Goal: Transaction & Acquisition: Purchase product/service

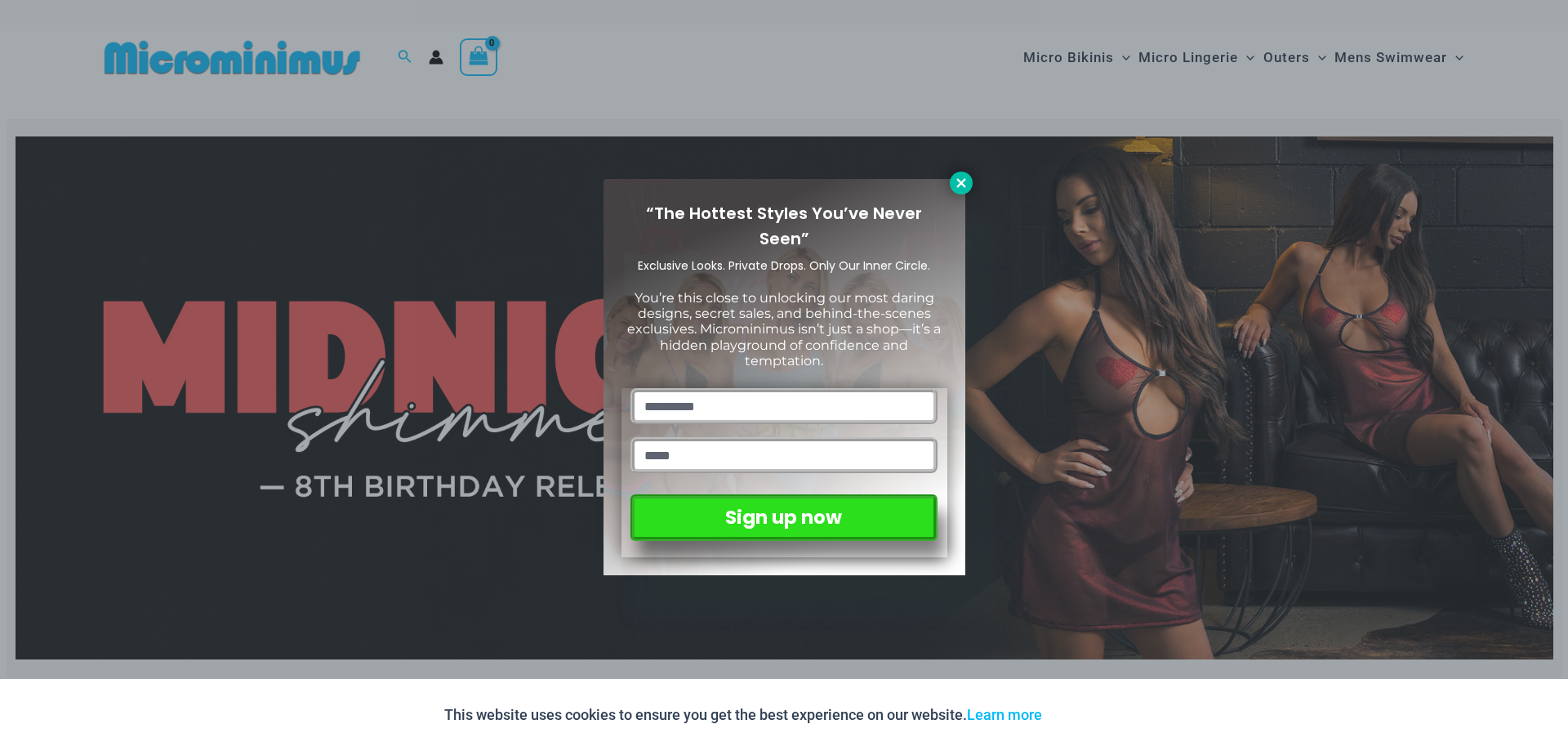
click at [963, 187] on icon at bounding box center [961, 182] width 15 height 15
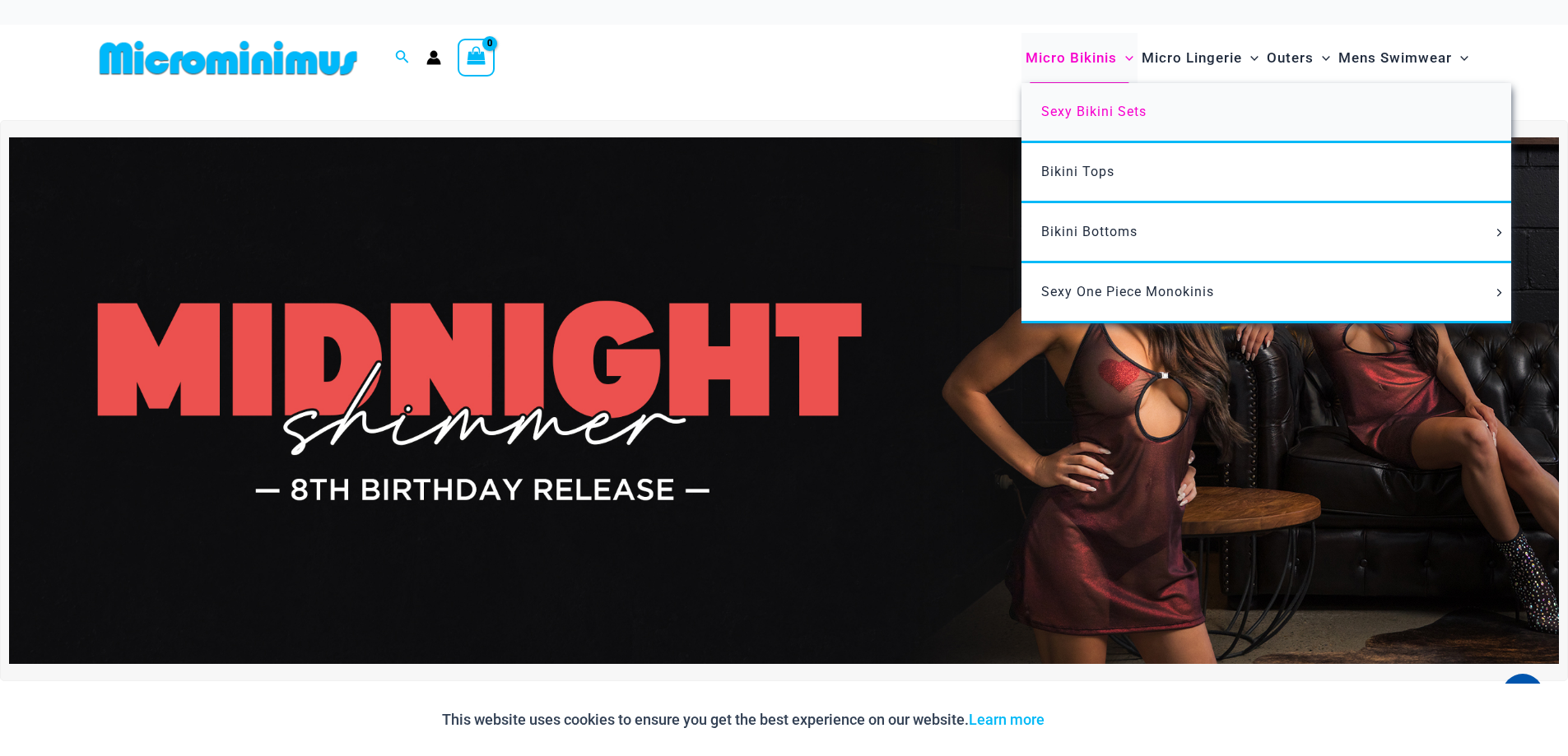
click at [1074, 108] on span "Sexy Bikini Sets" at bounding box center [1094, 112] width 106 height 16
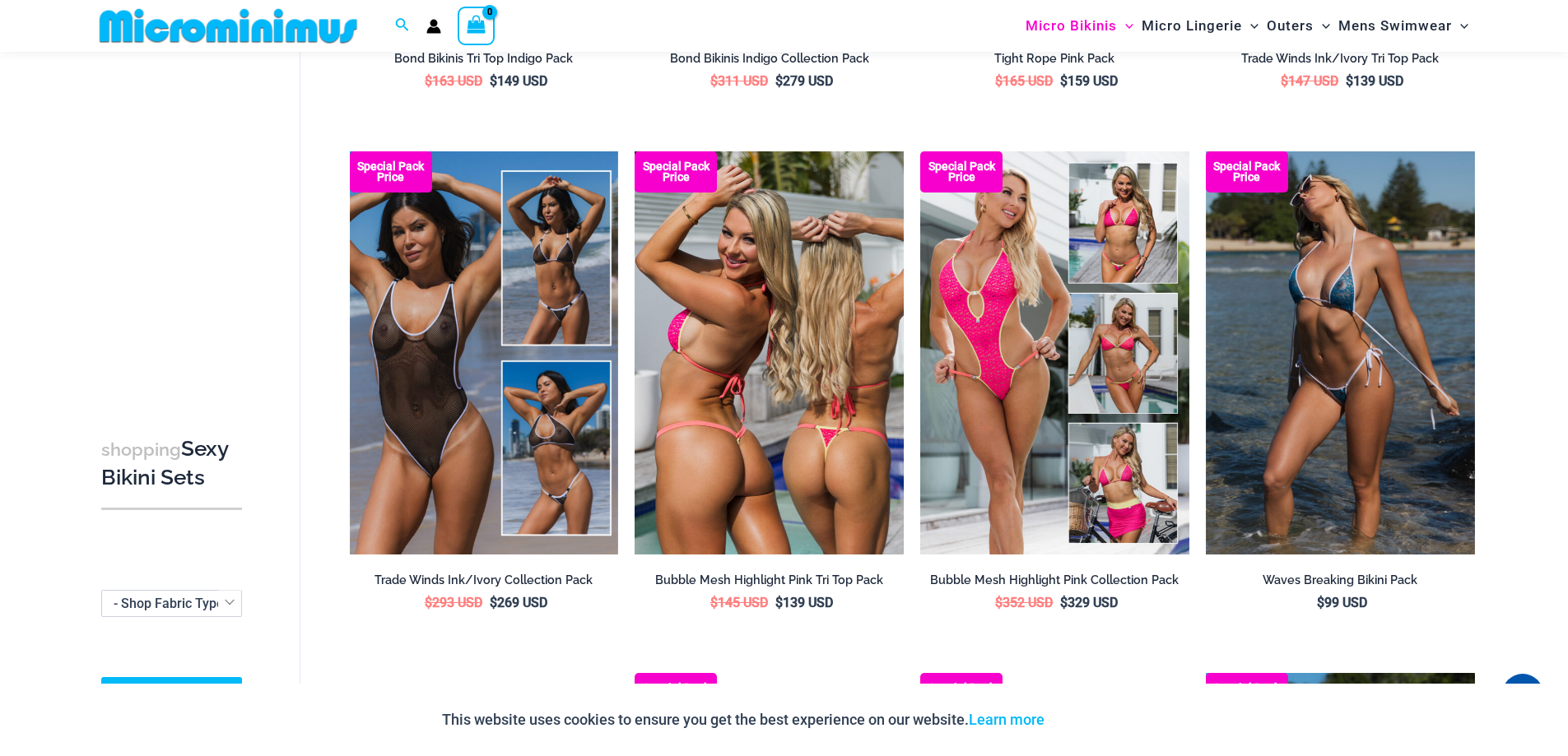
scroll to position [557, 0]
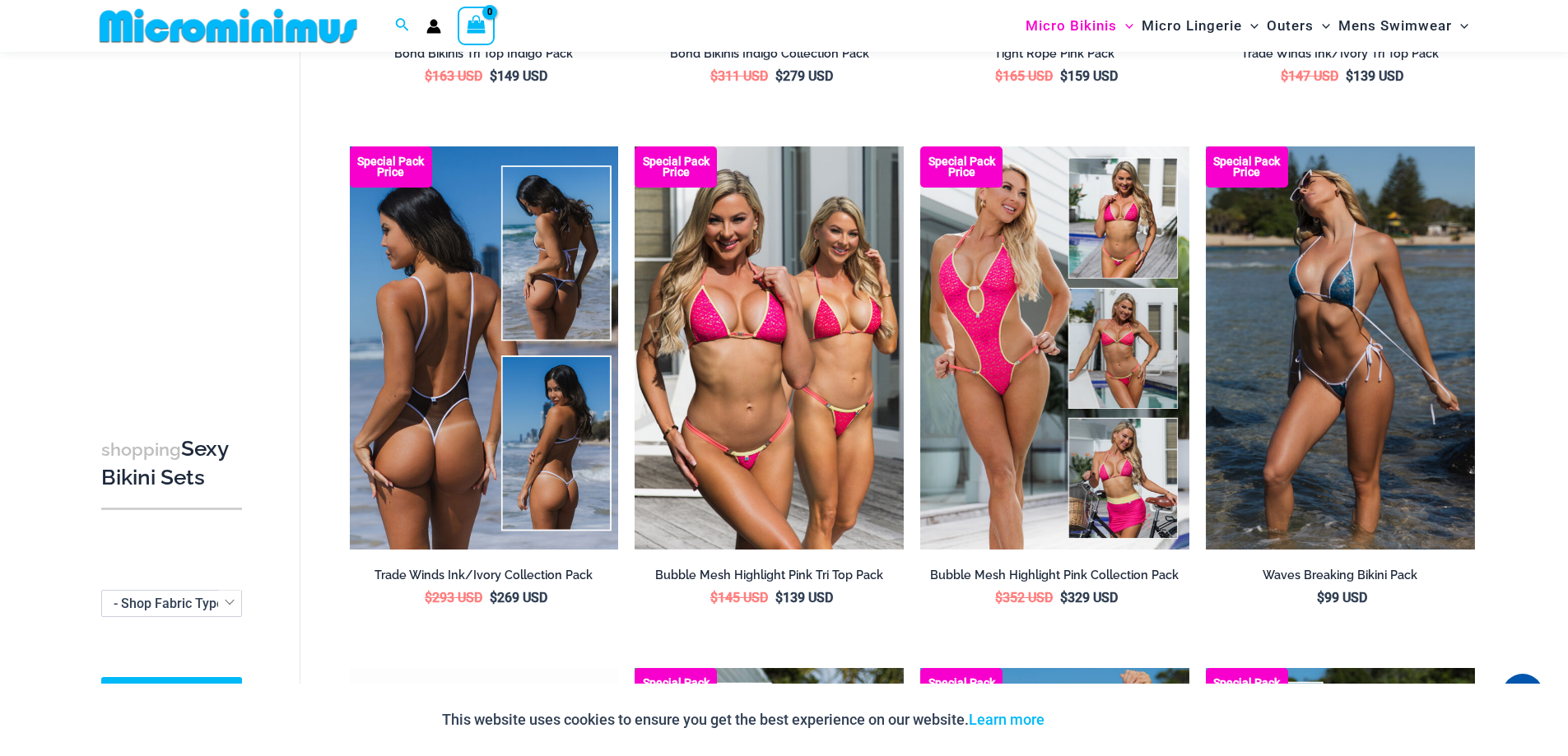
click at [427, 305] on img at bounding box center [484, 348] width 269 height 403
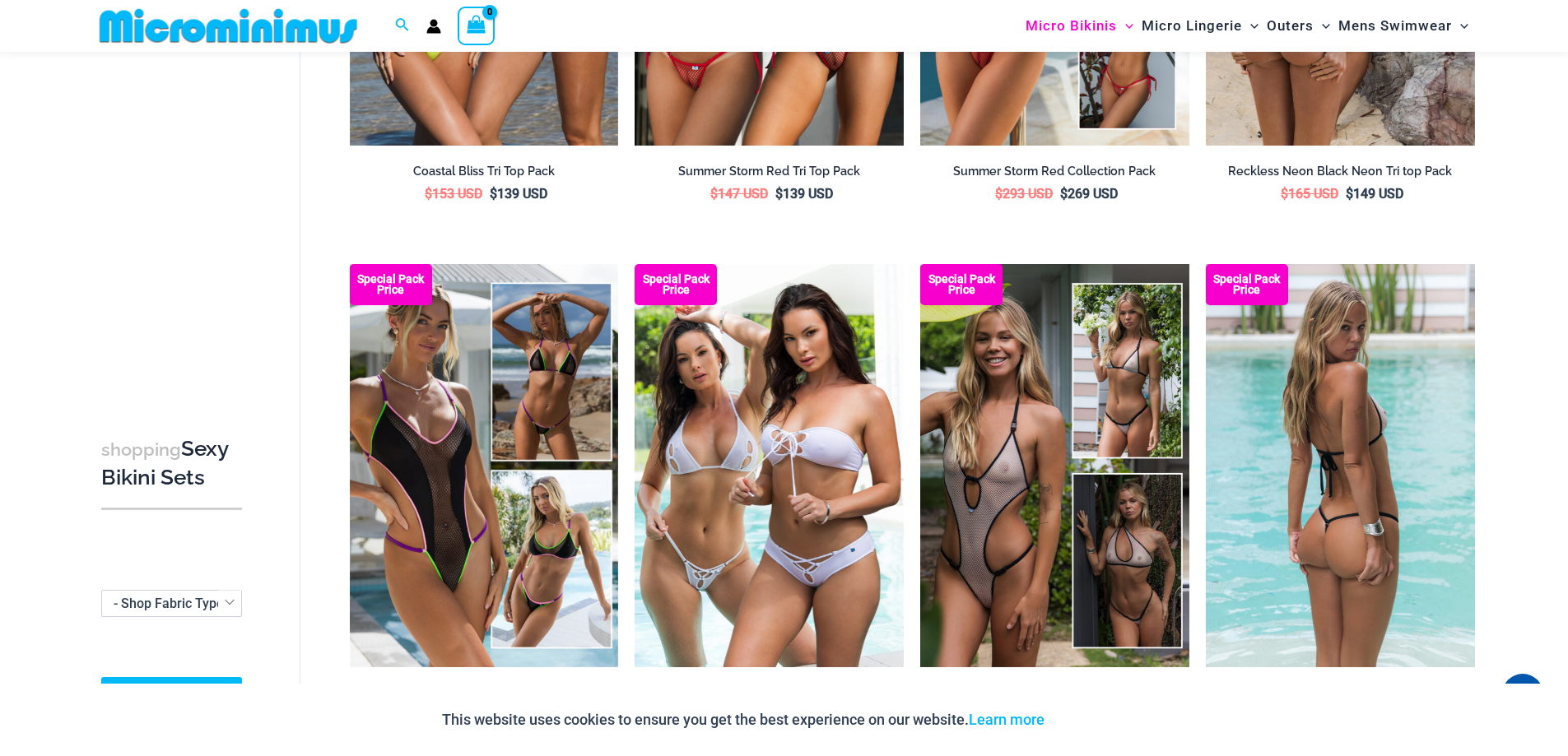
scroll to position [2037, 0]
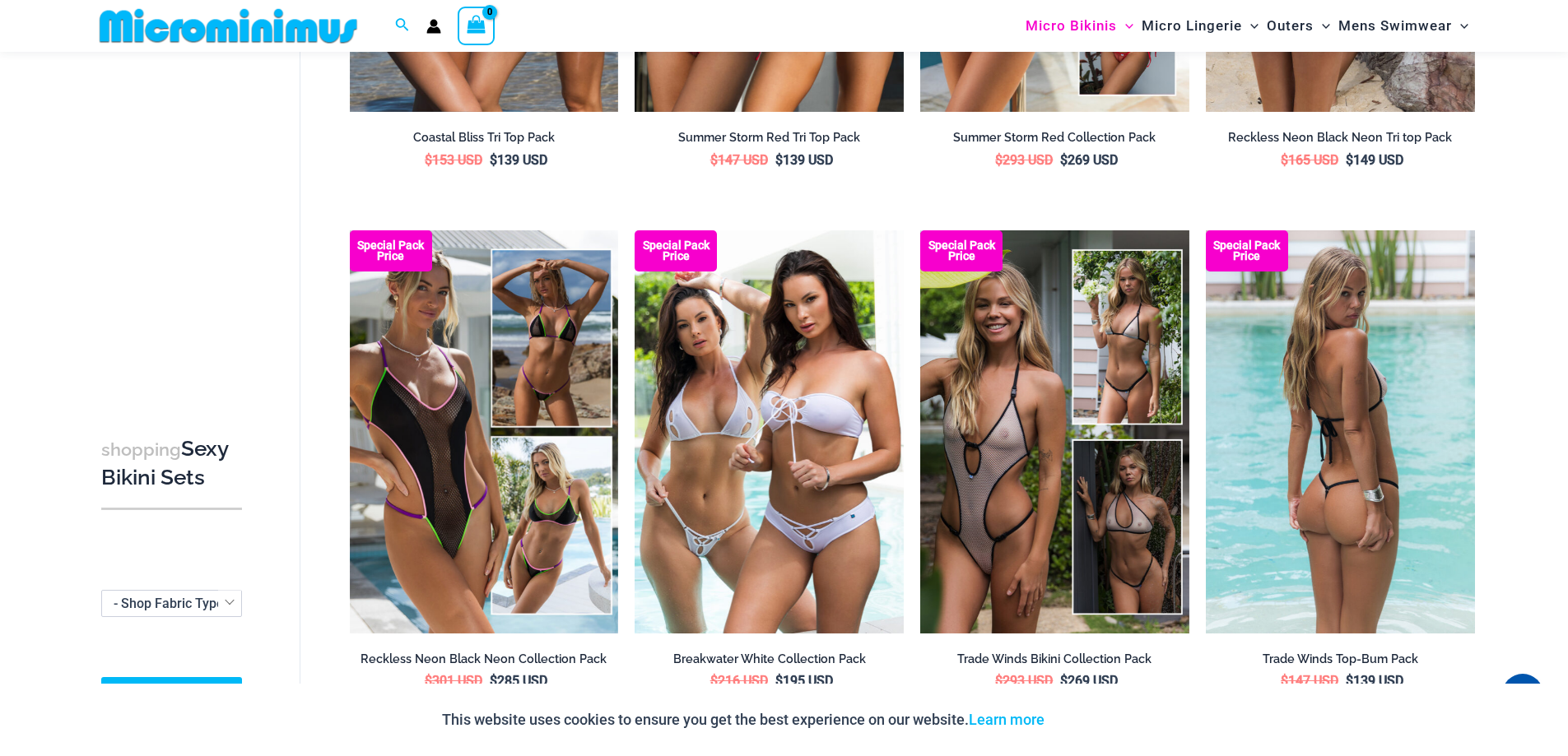
click at [1371, 418] on img at bounding box center [1340, 432] width 269 height 403
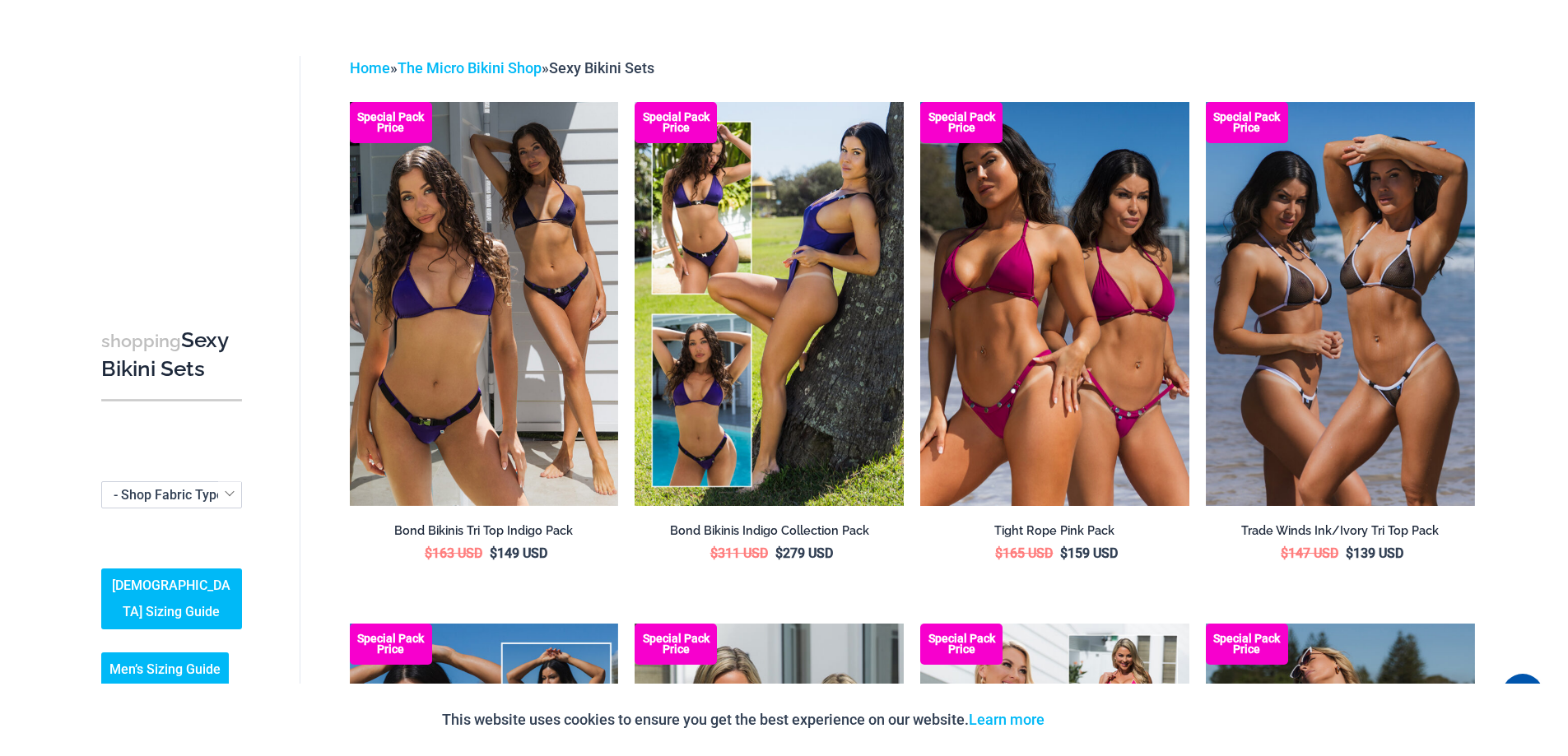
scroll to position [0, 0]
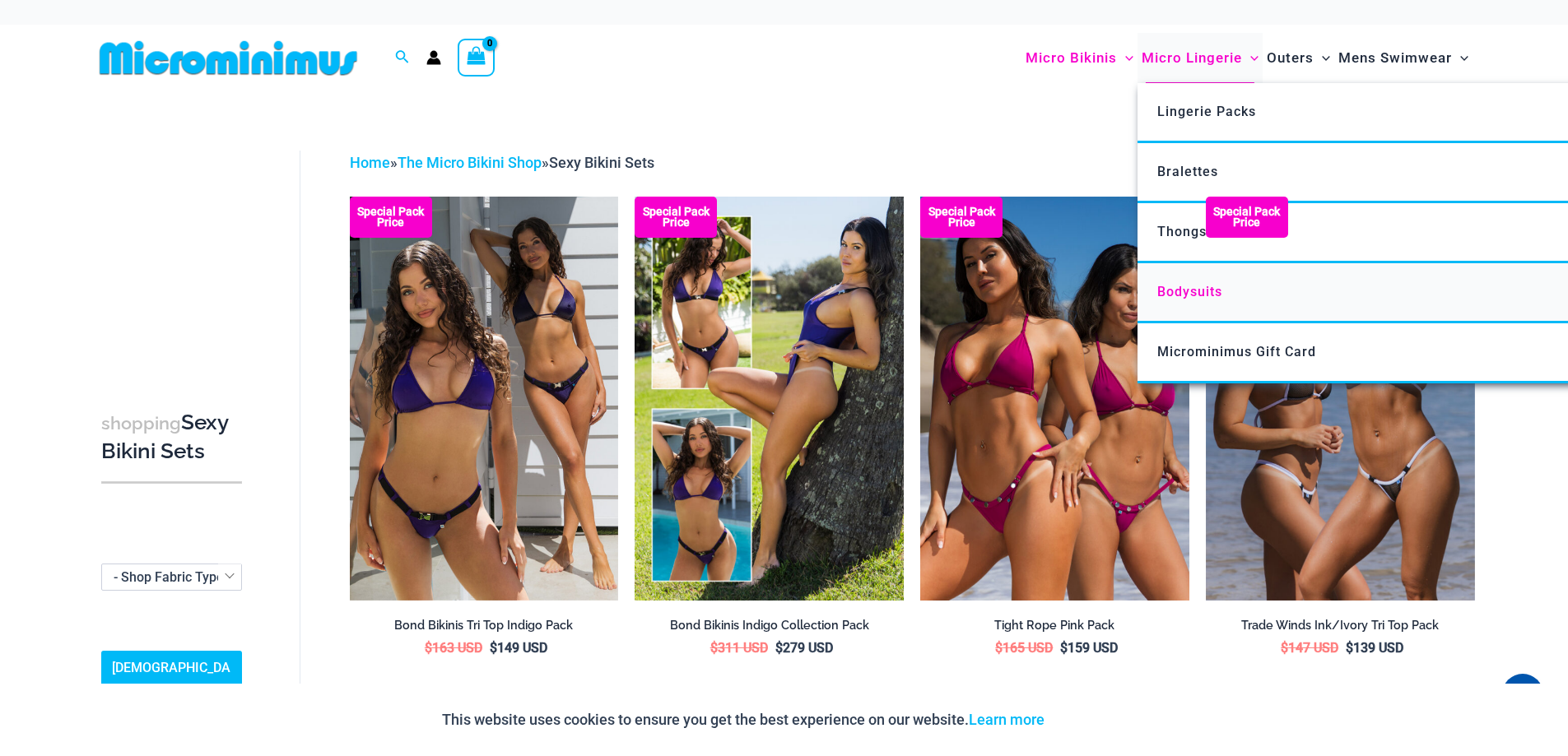
click at [1184, 298] on span "Bodysuits" at bounding box center [1189, 292] width 65 height 16
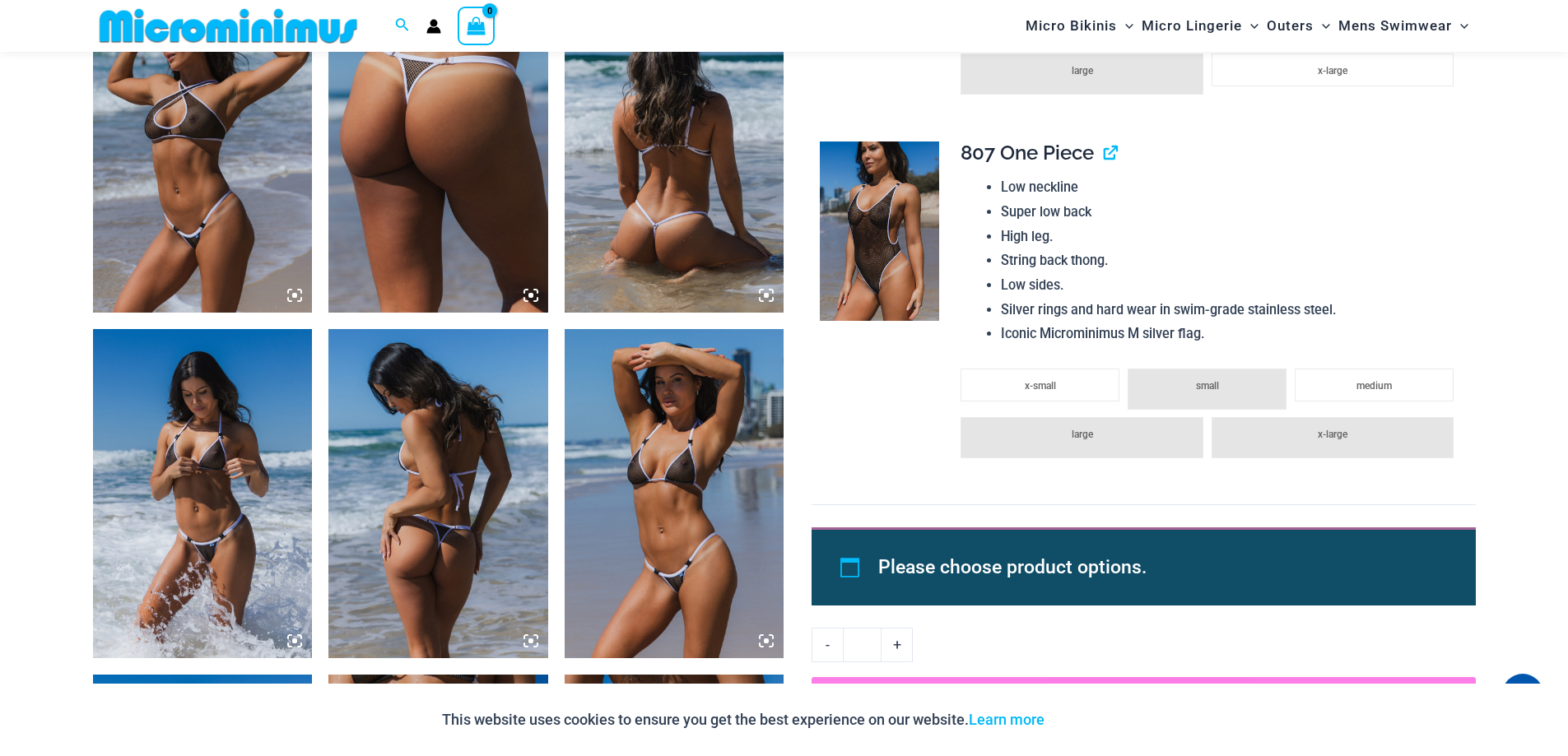
scroll to position [2124, 0]
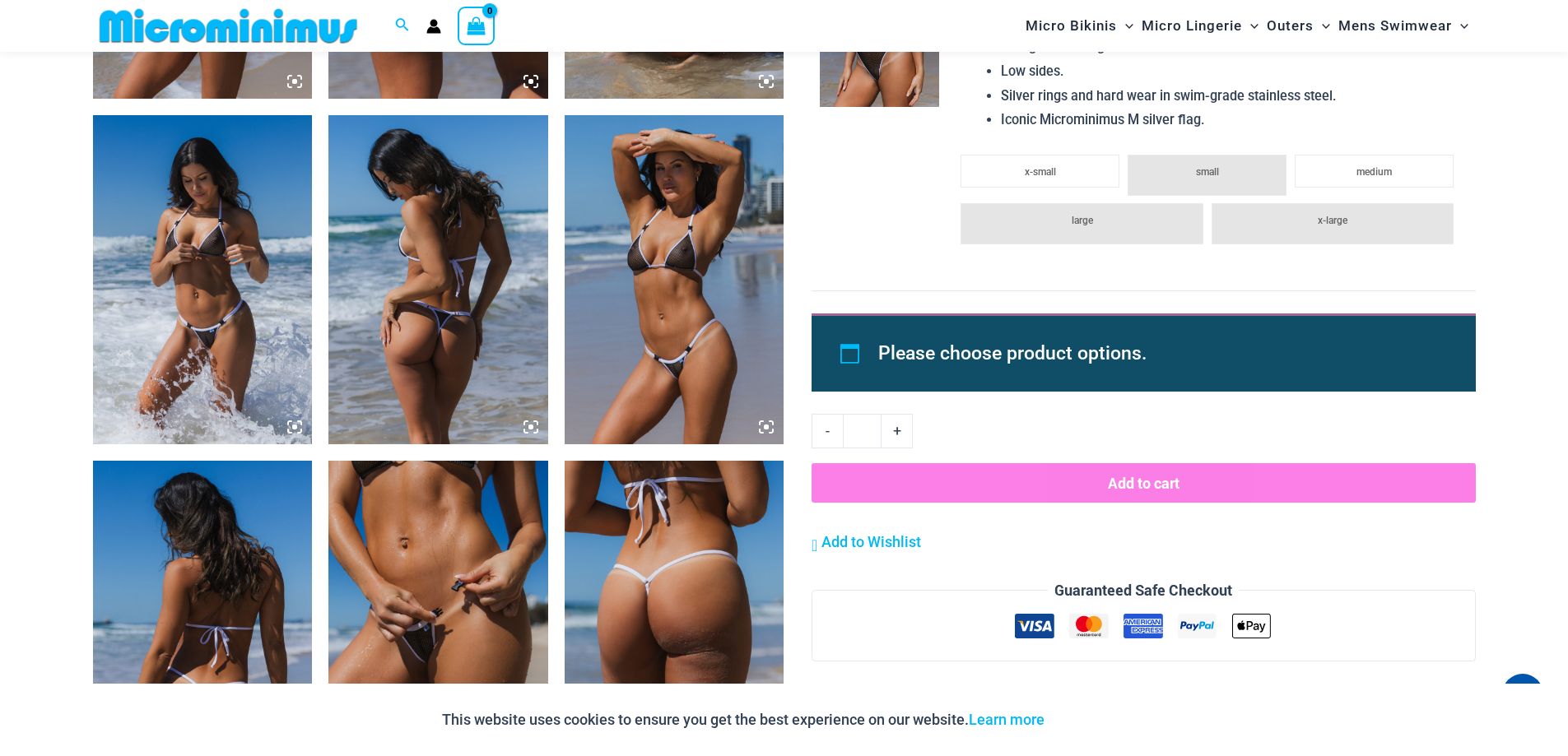
drag, startPoint x: 470, startPoint y: 317, endPoint x: 499, endPoint y: 315, distance: 29.1
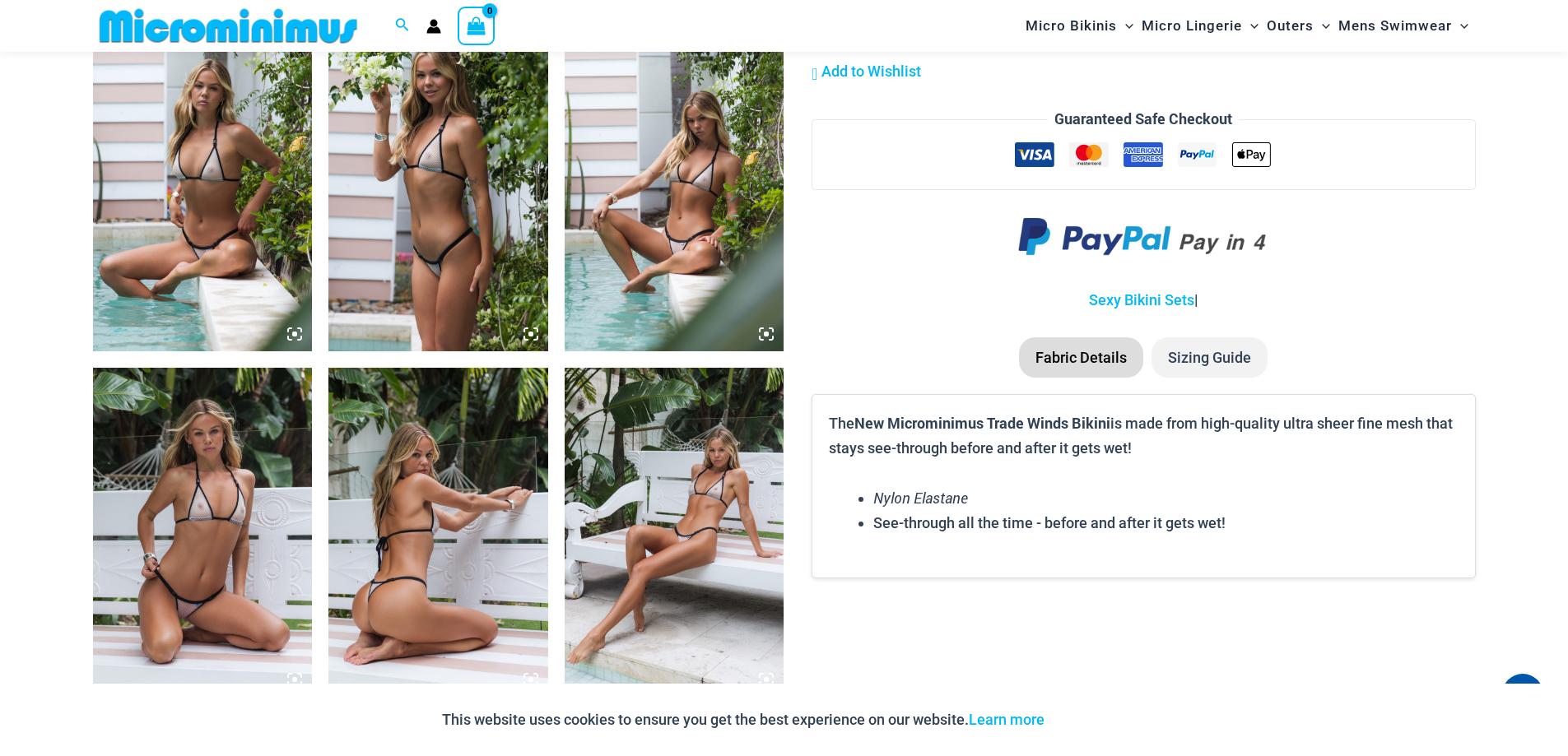
scroll to position [1877, 0]
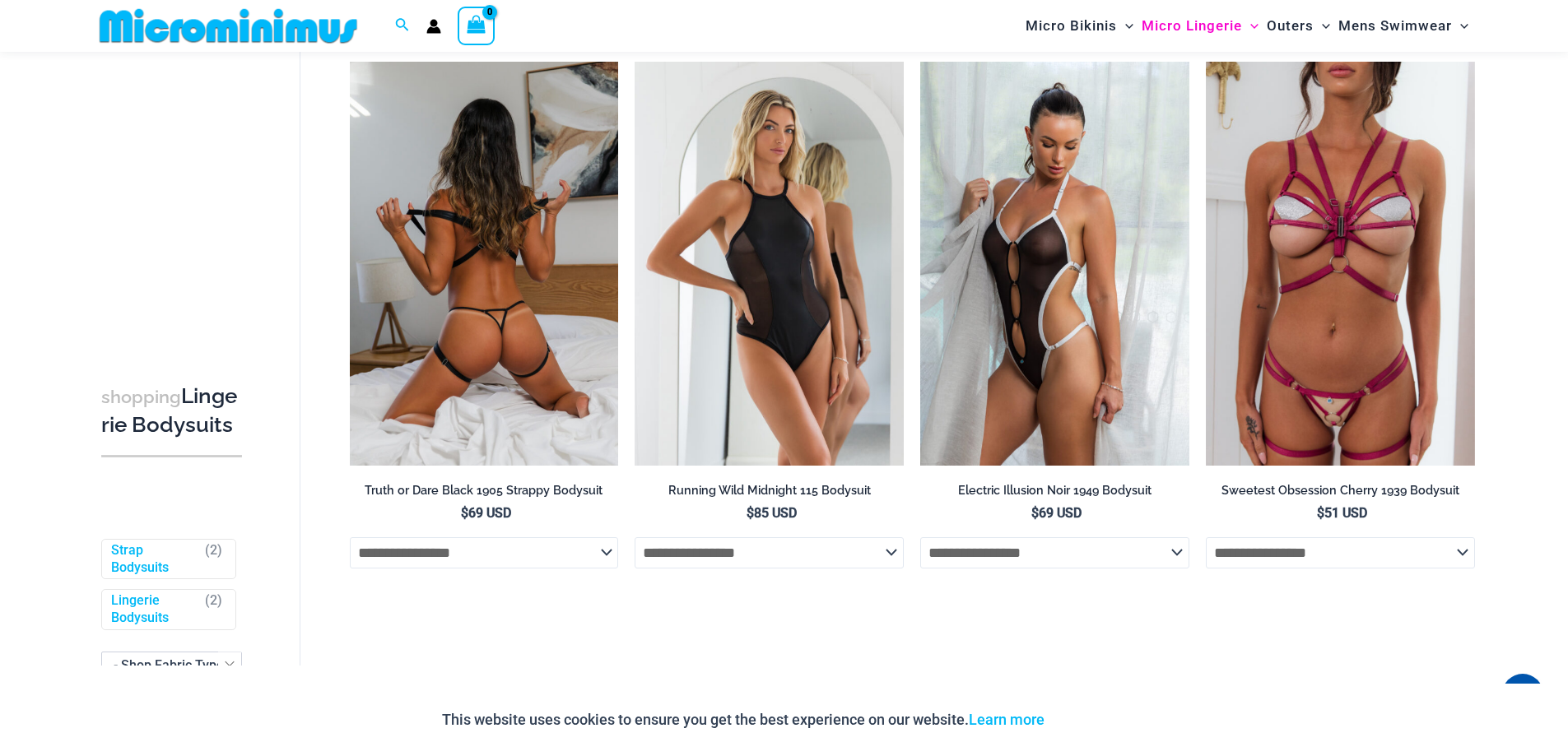
scroll to position [112, 0]
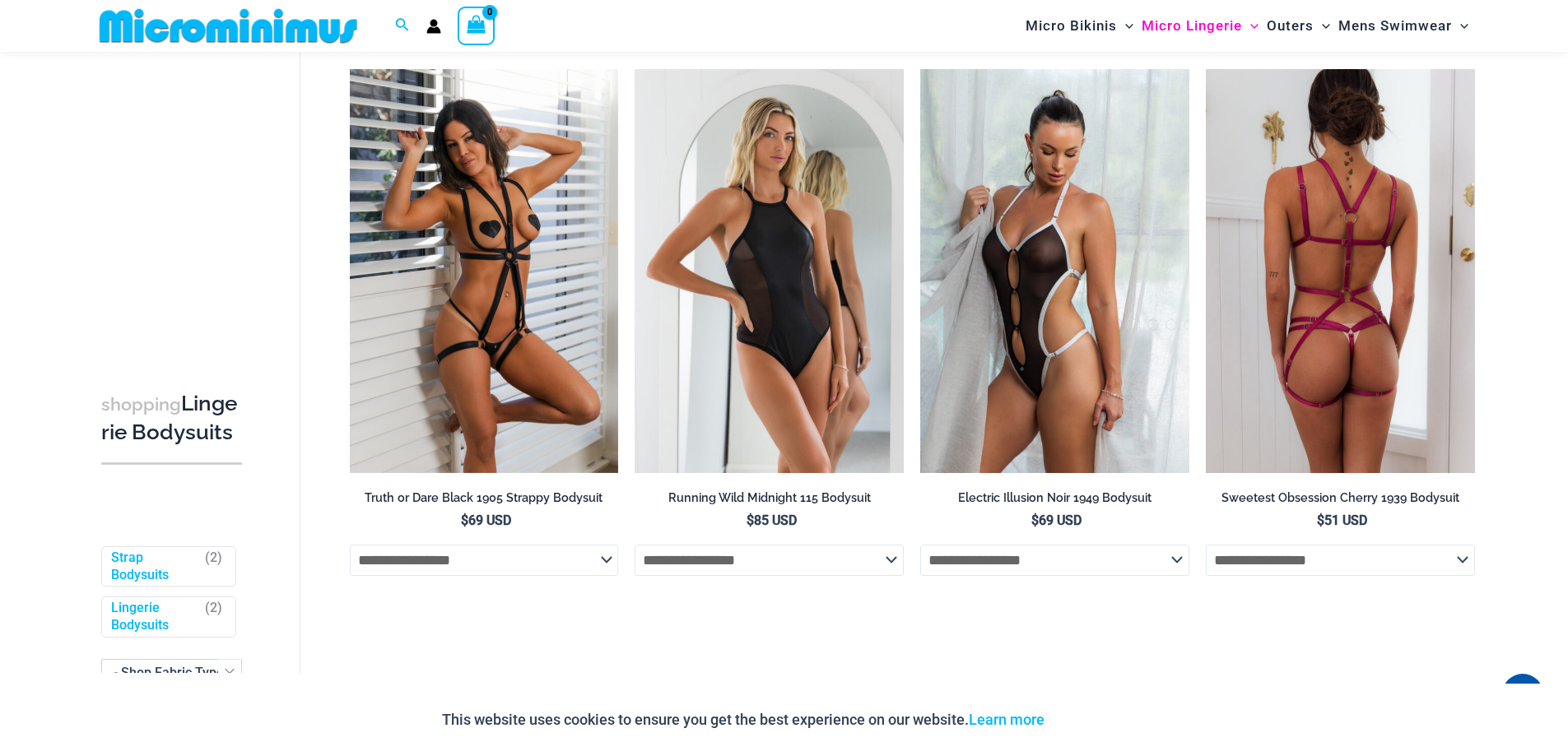
click at [1342, 338] on img at bounding box center [1340, 271] width 269 height 403
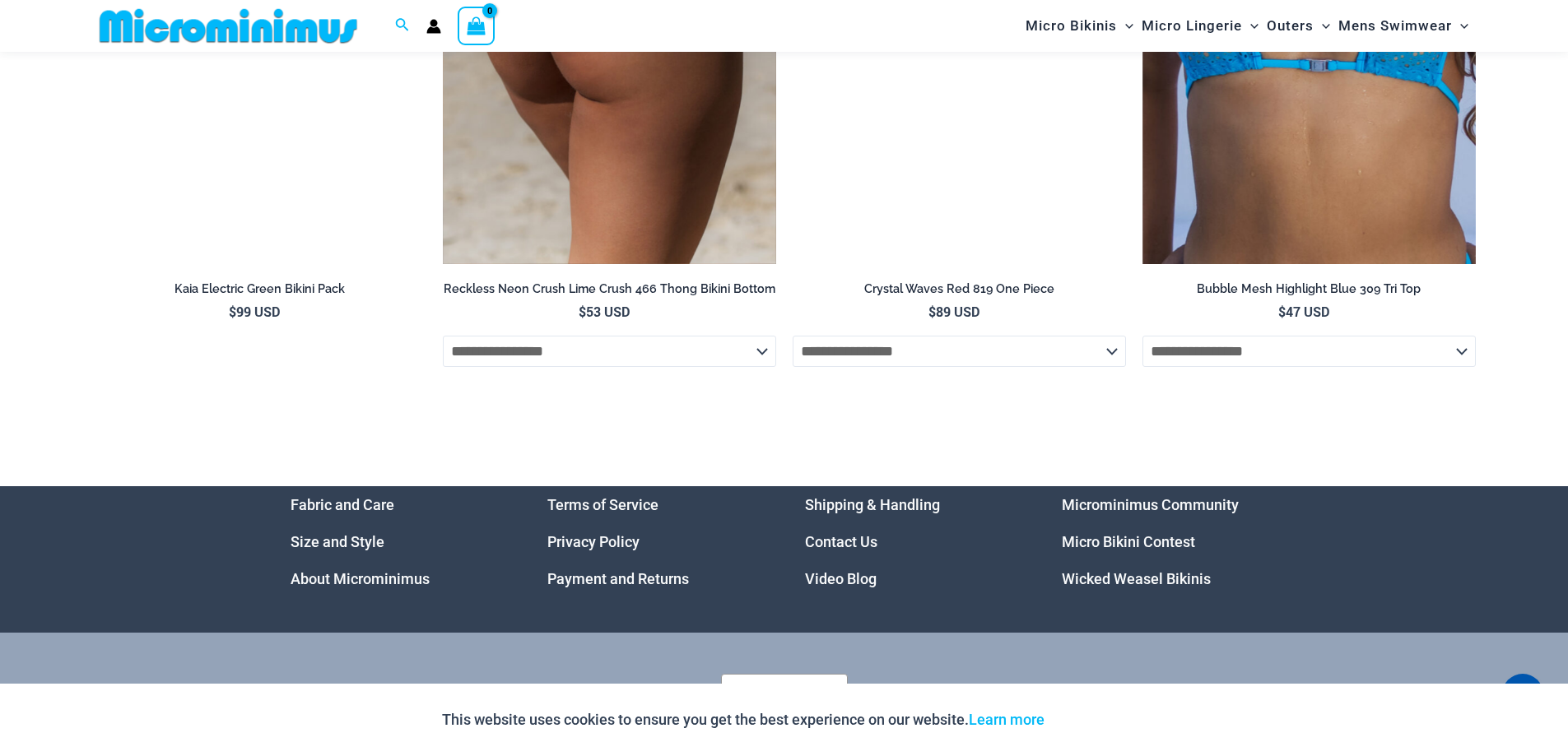
scroll to position [5276, 0]
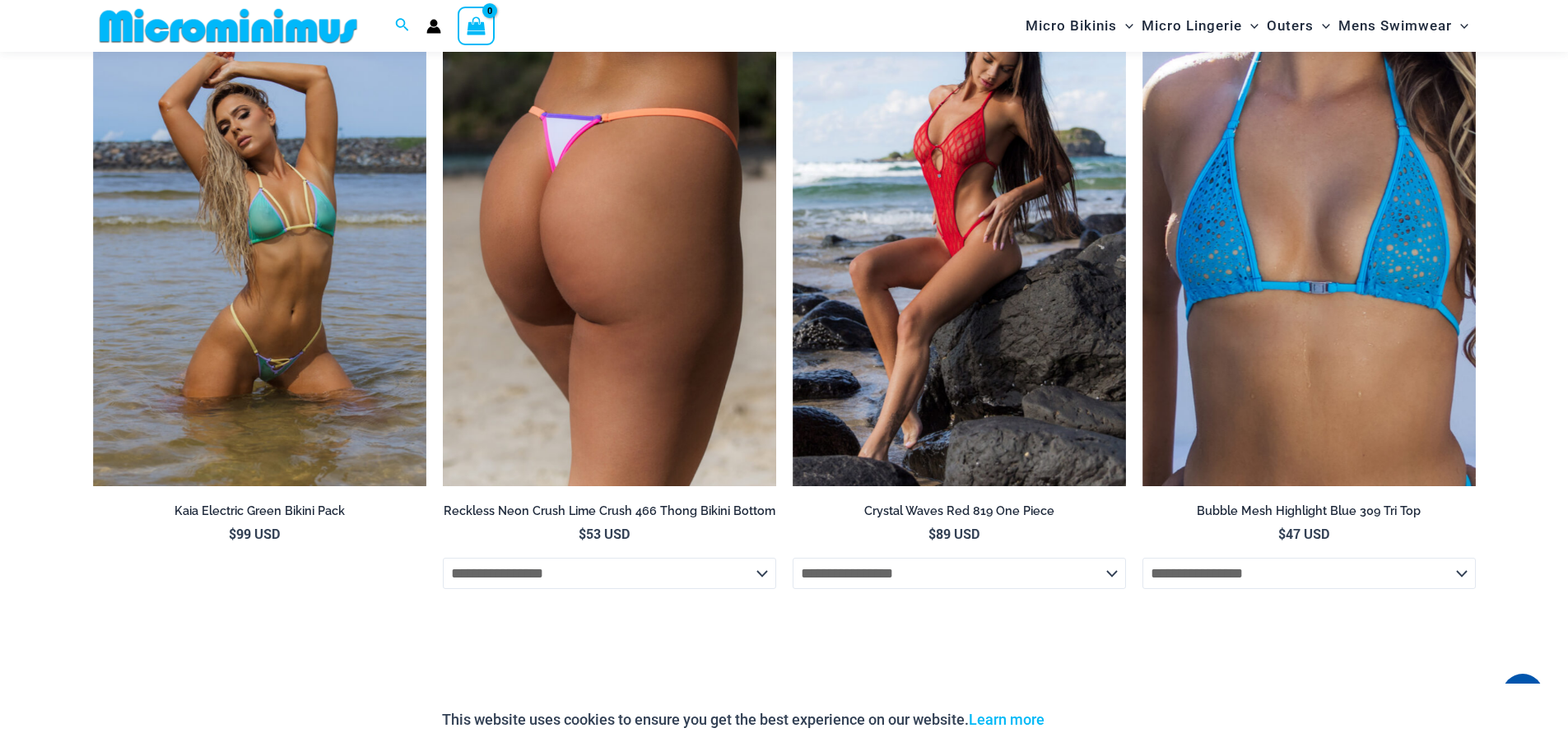
click at [517, 337] on img at bounding box center [609, 236] width 333 height 500
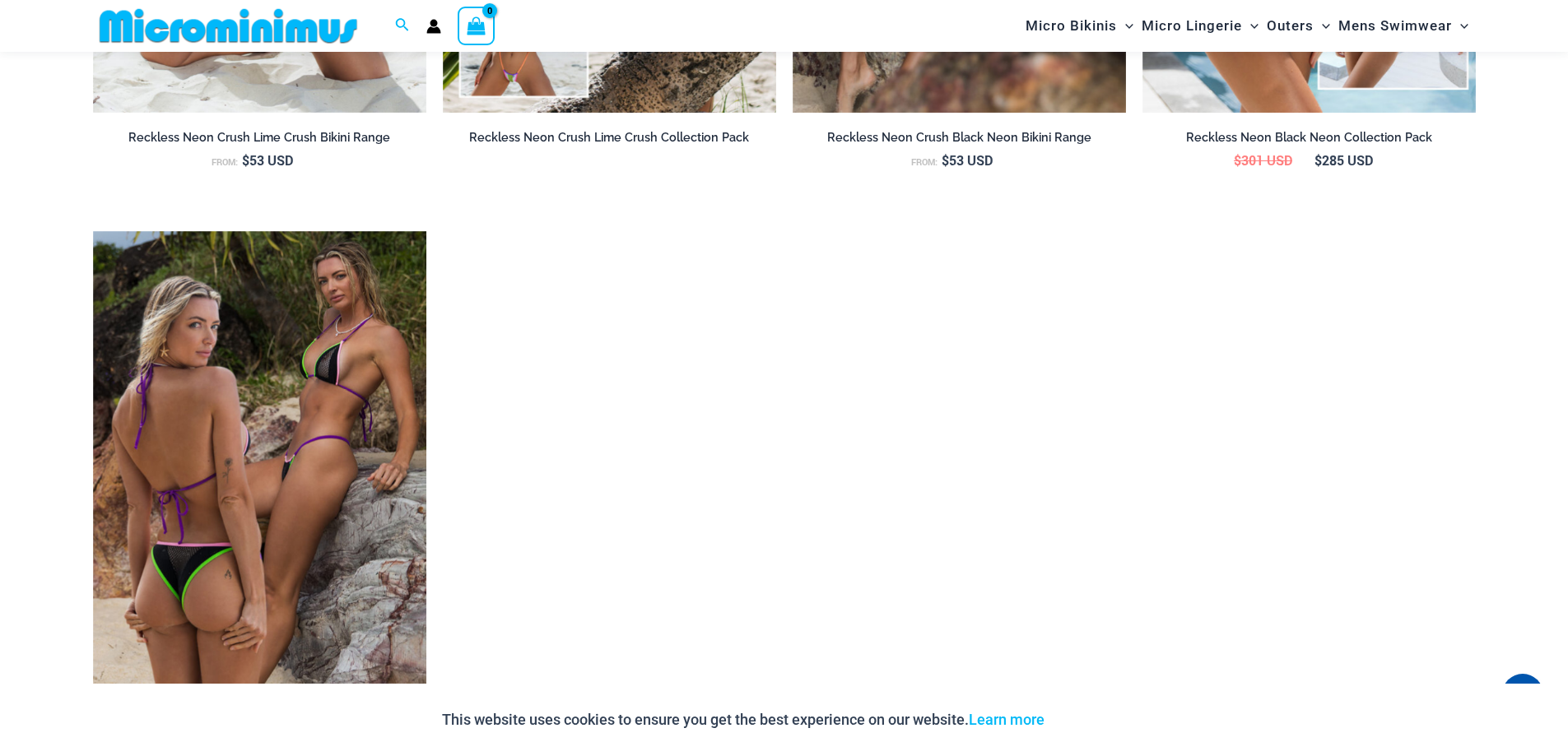
scroll to position [2452, 0]
